Goal: Task Accomplishment & Management: Manage account settings

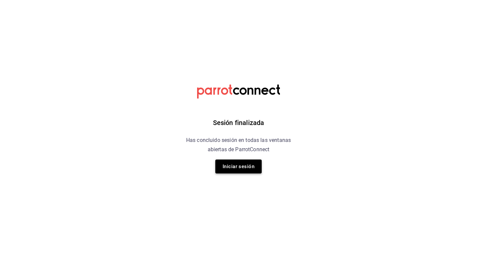
click at [254, 171] on button "Iniciar sesión" at bounding box center [238, 166] width 46 height 14
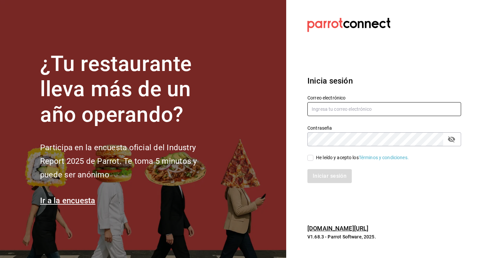
click at [320, 108] on input "text" at bounding box center [385, 109] width 154 height 14
type input "luisart2107@gmail.com"
click at [317, 158] on div "He leído y acepto los Términos y condiciones." at bounding box center [362, 157] width 93 height 7
click at [314, 158] on input "He leído y acepto los Términos y condiciones." at bounding box center [311, 158] width 6 height 6
checkbox input "true"
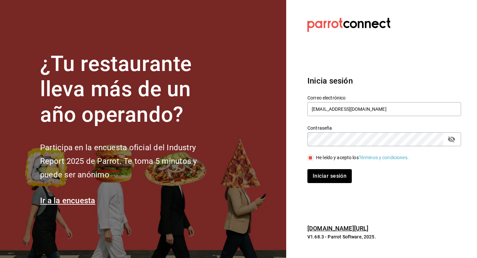
click at [317, 169] on div "Iniciar sesión" at bounding box center [381, 172] width 162 height 22
click at [317, 173] on button "Iniciar sesión" at bounding box center [330, 176] width 45 height 14
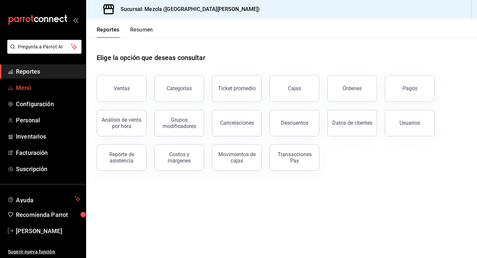
click at [45, 87] on span "Menú" at bounding box center [48, 87] width 65 height 9
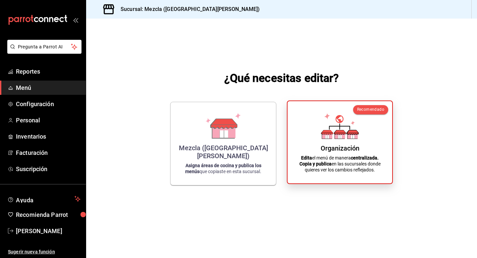
click at [322, 151] on div "Organización" at bounding box center [340, 148] width 39 height 8
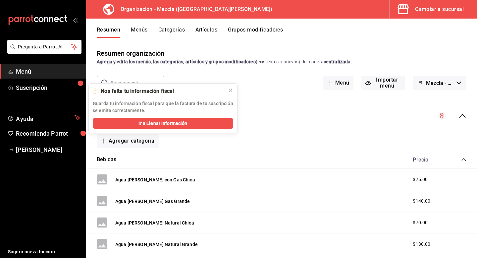
click at [130, 31] on div "Resumen Menús Categorías Artículos Grupos modificadores" at bounding box center [287, 32] width 380 height 11
click at [135, 31] on button "Menús" at bounding box center [139, 32] width 17 height 11
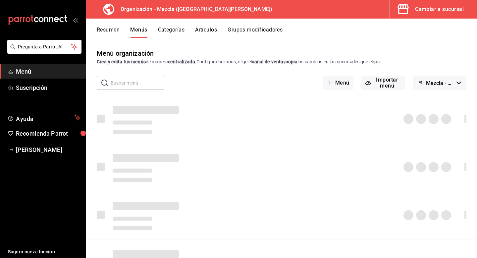
click at [203, 29] on button "Artículos" at bounding box center [206, 32] width 22 height 11
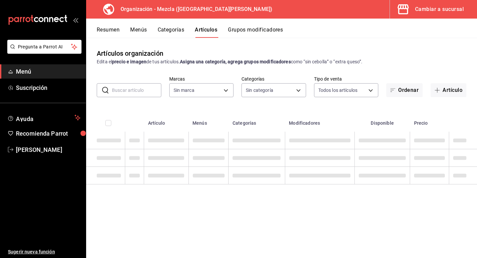
type input "421286d7-7bc6-409b-bf64-48757cdbc444"
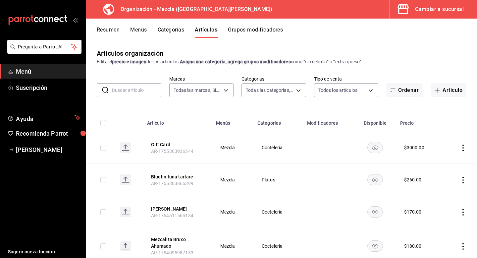
type input "9d13bccb-eec6-40ac-b757-16c91c8dc13a,9238e155-f3e4-4878-b388-10bce27fdd89,8d366…"
click at [148, 91] on input "text" at bounding box center [136, 90] width 49 height 13
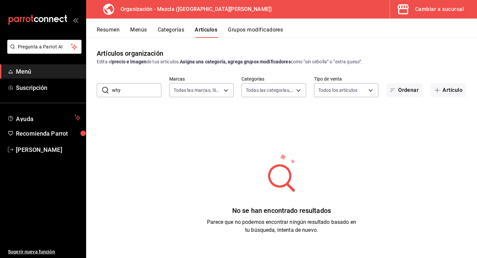
click at [133, 88] on input "why" at bounding box center [136, 90] width 49 height 13
type input "[PERSON_NAME]"
click at [124, 94] on input "[PERSON_NAME]" at bounding box center [136, 90] width 49 height 13
click at [435, 12] on div "Cambiar a sucursal" at bounding box center [439, 9] width 49 height 9
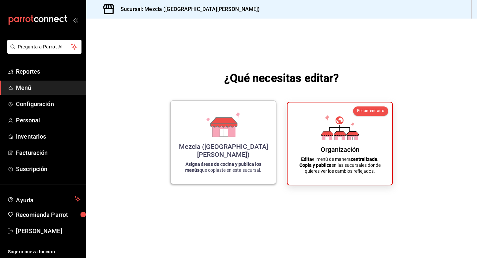
click at [268, 147] on div "Mezcla ([GEOGRAPHIC_DATA][PERSON_NAME]) Asigna áreas de cocina y publica los me…" at bounding box center [223, 142] width 106 height 84
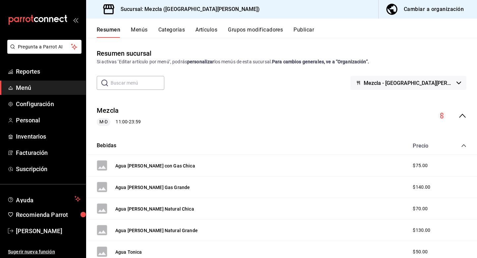
click at [197, 31] on button "Artículos" at bounding box center [207, 32] width 22 height 11
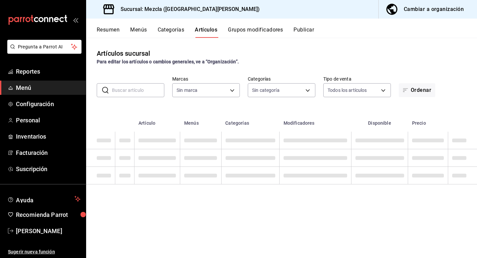
type input "fab4ebb5-c19e-47f6-819d-94a0d1a0aac3"
type input "d2a27ef5-2cf3-4db5-8f33-6cfb984c57dd,620a182b-1ea5-4c9f-a505-45ef3abfb3fc,642cc…"
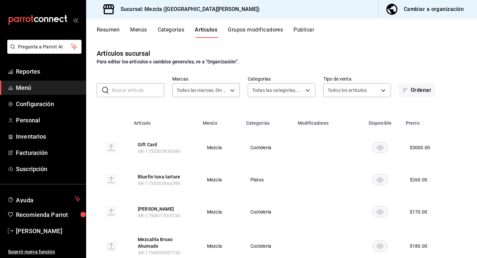
click at [305, 25] on div "Resumen Menús Categorías Artículos Grupos modificadores Publicar" at bounding box center [281, 28] width 391 height 19
click at [305, 29] on button "Publicar" at bounding box center [304, 32] width 21 height 11
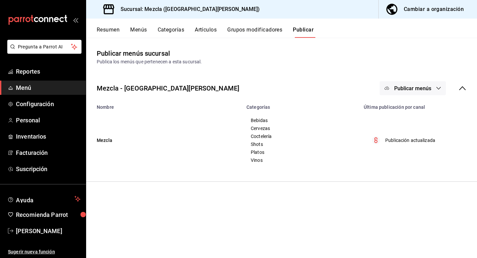
click at [209, 31] on button "Artículos" at bounding box center [206, 32] width 22 height 11
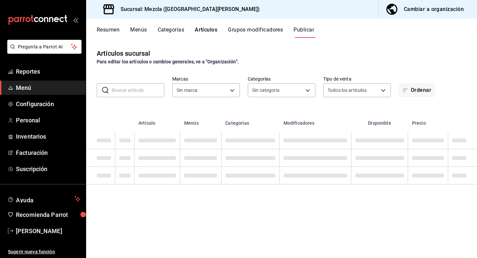
type input "fab4ebb5-c19e-47f6-819d-94a0d1a0aac3"
type input "d2a27ef5-2cf3-4db5-8f33-6cfb984c57dd,620a182b-1ea5-4c9f-a505-45ef3abfb3fc,642cc…"
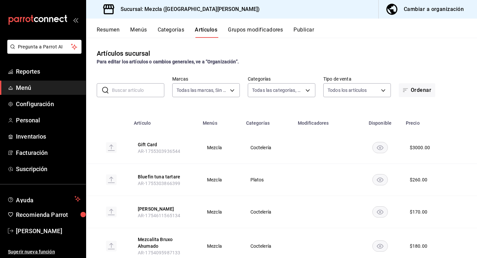
type input "fab4ebb5-c19e-47f6-819d-94a0d1a0aac3"
click at [425, 13] on div "Cambiar a organización" at bounding box center [434, 9] width 60 height 9
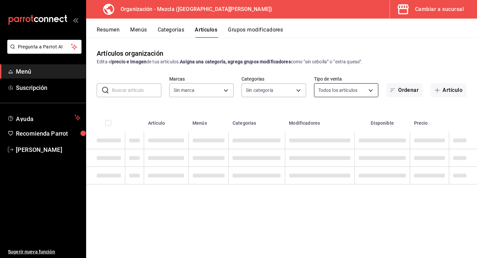
type input "9d13bccb-eec6-40ac-b757-16c91c8dc13a,9238e155-f3e4-4878-b388-10bce27fdd89,8d366…"
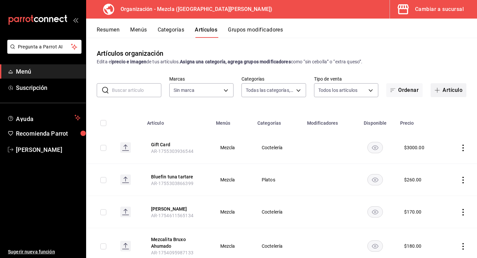
type input "421286d7-7bc6-409b-bf64-48757cdbc444"
click at [441, 87] on button "Artículo" at bounding box center [449, 90] width 36 height 14
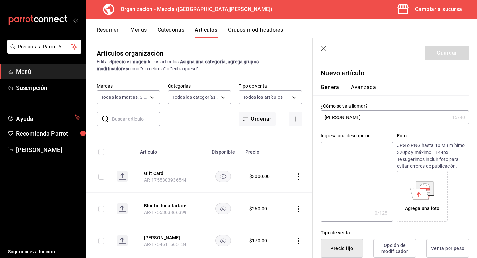
paste input "whisky"
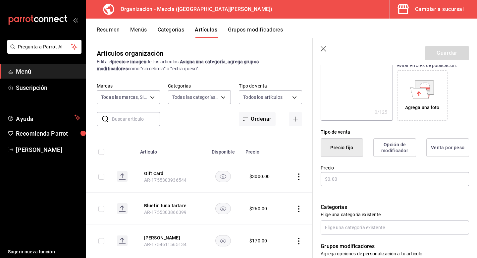
scroll to position [101, 0]
type input "[PERSON_NAME] whisky"
click at [336, 182] on input "text" at bounding box center [395, 179] width 148 height 14
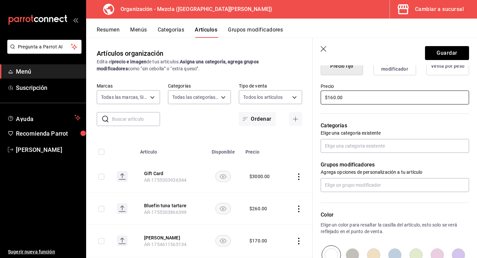
scroll to position [187, 0]
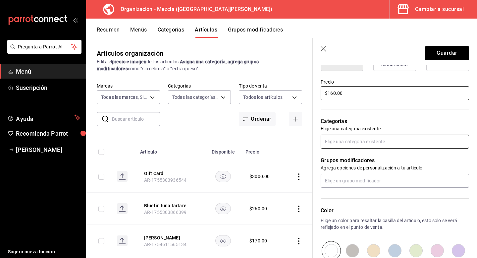
type input "$160.00"
click at [346, 145] on input "text" at bounding box center [395, 142] width 148 height 14
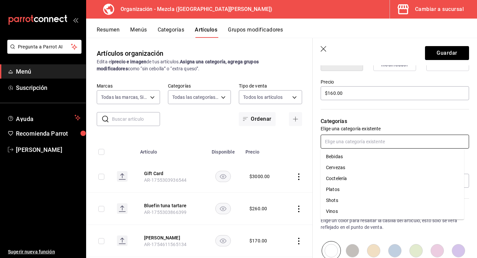
click at [344, 205] on li "Shots" at bounding box center [393, 200] width 144 height 11
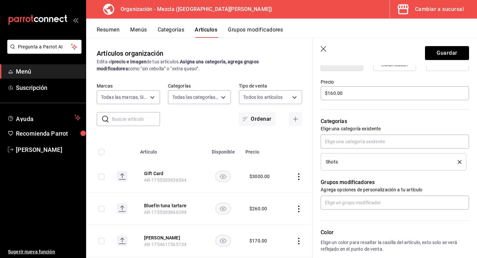
click at [365, 163] on div "Shots" at bounding box center [387, 161] width 122 height 5
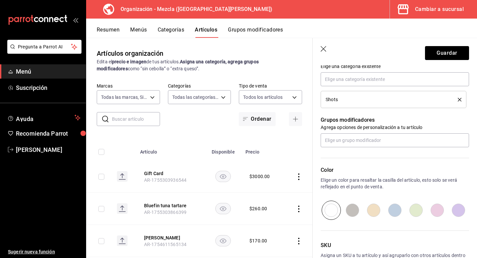
scroll to position [294, 0]
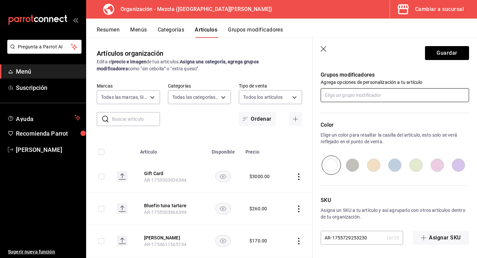
click at [378, 94] on input "text" at bounding box center [395, 95] width 148 height 14
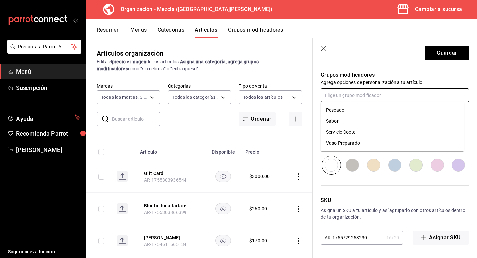
click at [353, 134] on div "Servicio Coctel" at bounding box center [341, 132] width 30 height 7
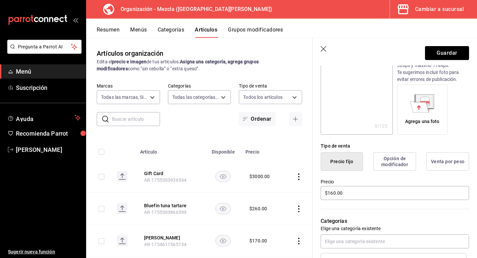
scroll to position [0, 0]
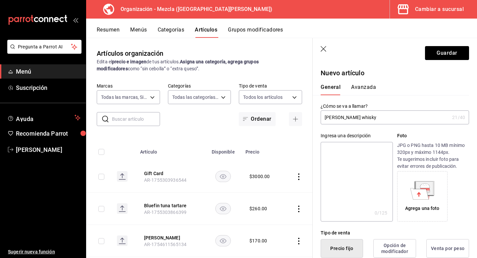
click at [361, 118] on input "[PERSON_NAME] whisky" at bounding box center [385, 117] width 129 height 13
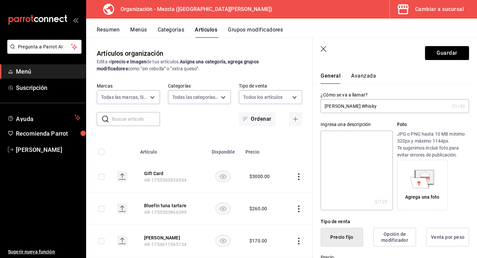
scroll to position [13, 0]
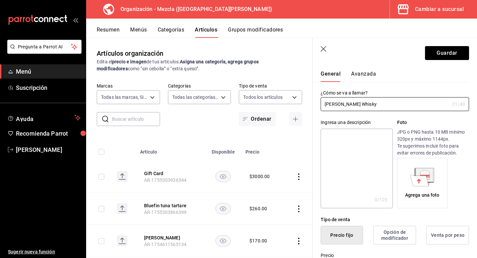
type input "[PERSON_NAME] Whisky"
click at [456, 60] on header "Guardar" at bounding box center [395, 51] width 164 height 27
click at [458, 52] on button "Guardar" at bounding box center [447, 53] width 44 height 14
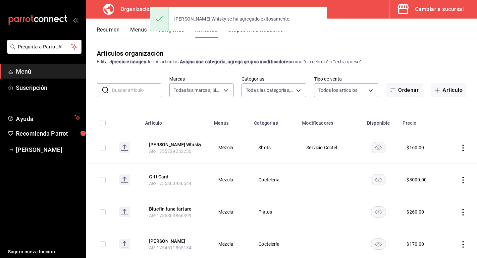
click at [132, 32] on button "Menús" at bounding box center [138, 32] width 17 height 11
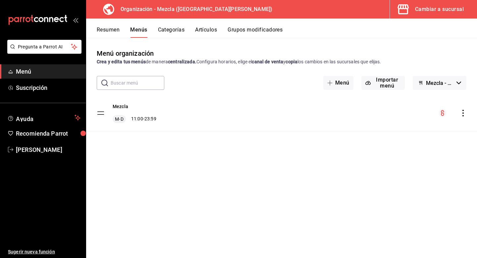
click at [464, 108] on div "Mezcla M-D 11:00 - 23:59" at bounding box center [281, 113] width 391 height 36
click at [464, 111] on icon "actions" at bounding box center [463, 113] width 7 height 7
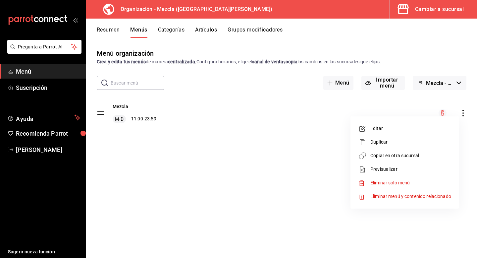
click at [380, 150] on li "Copiar en otra sucursal" at bounding box center [404, 156] width 103 height 14
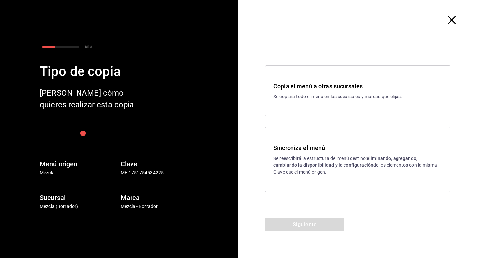
click at [352, 167] on strong "eliminando, agregando, cambiando la disponibilidad y la configuración" at bounding box center [345, 161] width 144 height 12
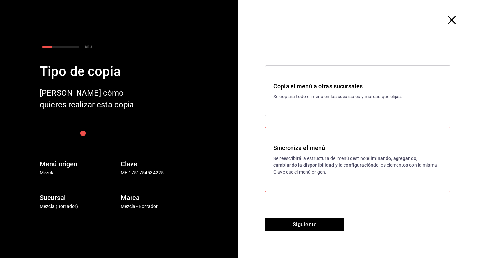
click at [304, 217] on div "Copia el menú a otras sucursales Se copiará todo el menú en las sucursales y ma…" at bounding box center [358, 129] width 239 height 178
click at [304, 223] on button "Siguiente" at bounding box center [305, 224] width 80 height 14
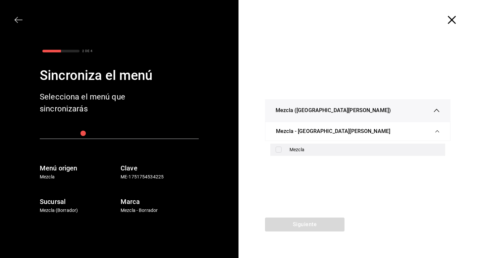
click at [288, 152] on div "Mezcla" at bounding box center [357, 150] width 175 height 12
checkbox input "true"
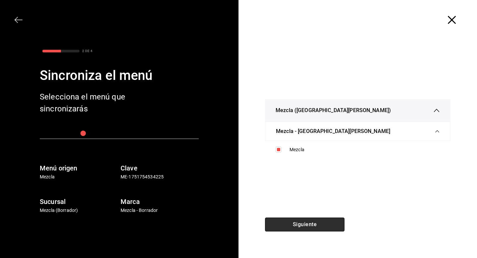
click at [290, 221] on button "Siguiente" at bounding box center [305, 224] width 80 height 14
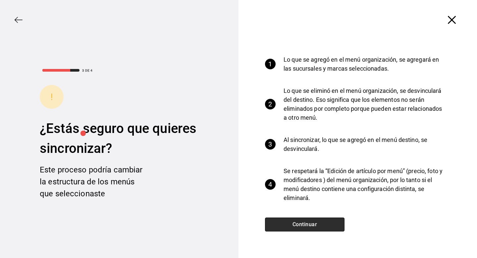
click at [307, 223] on button "Continuar" at bounding box center [305, 224] width 80 height 14
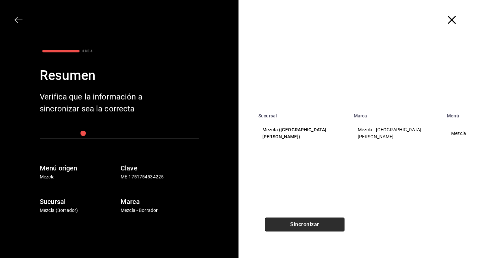
click at [308, 223] on button "Sincronizar" at bounding box center [305, 224] width 80 height 14
